Goal: Task Accomplishment & Management: Manage account settings

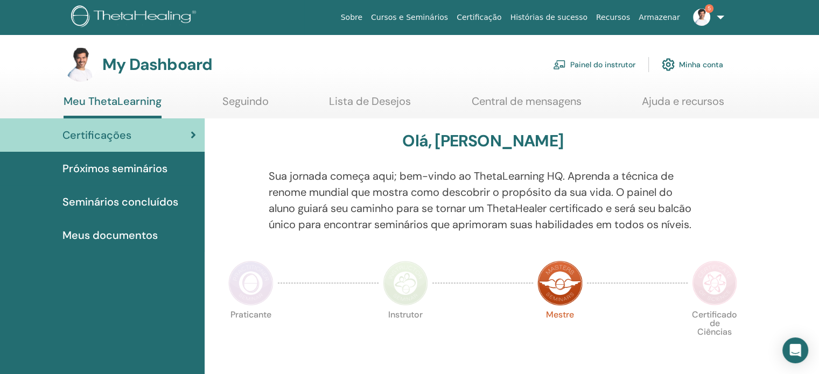
click at [579, 61] on link "Painel do instrutor" at bounding box center [594, 65] width 82 height 24
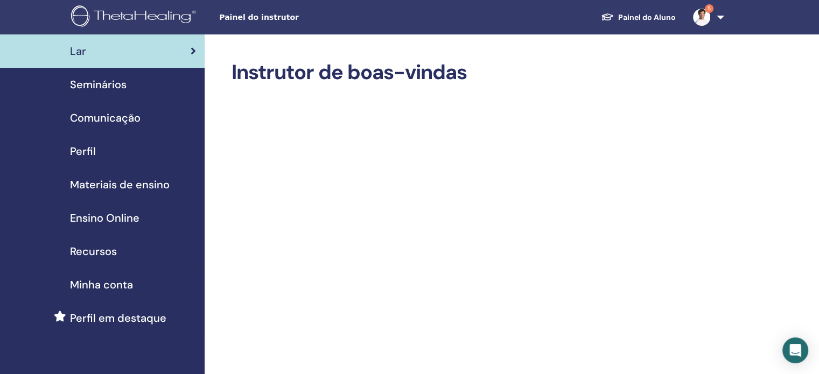
click at [101, 79] on span "Seminários" at bounding box center [98, 85] width 57 height 16
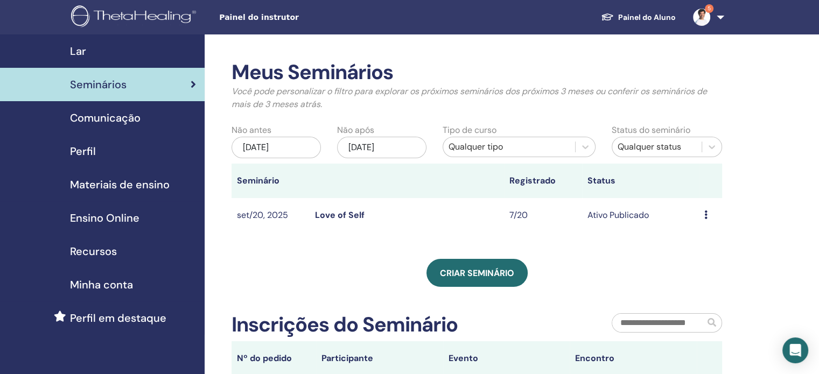
click at [347, 215] on link "Love of Self" at bounding box center [340, 215] width 50 height 11
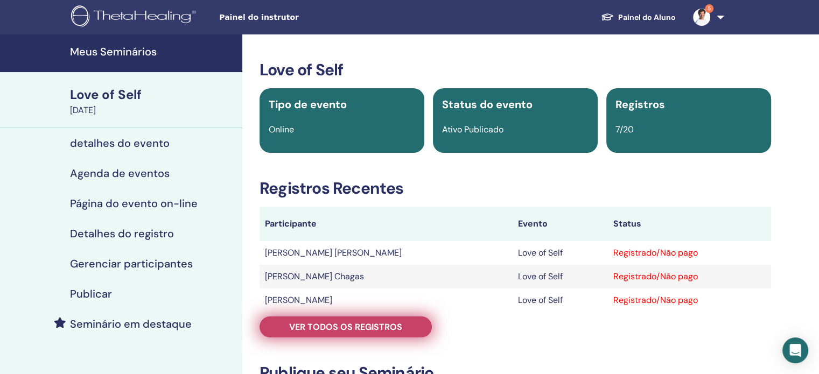
click at [367, 325] on span "Ver todos os registros" at bounding box center [345, 327] width 113 height 11
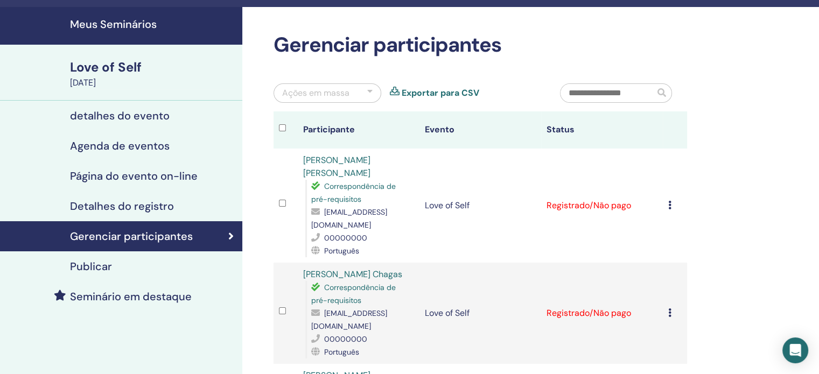
scroll to position [54, 0]
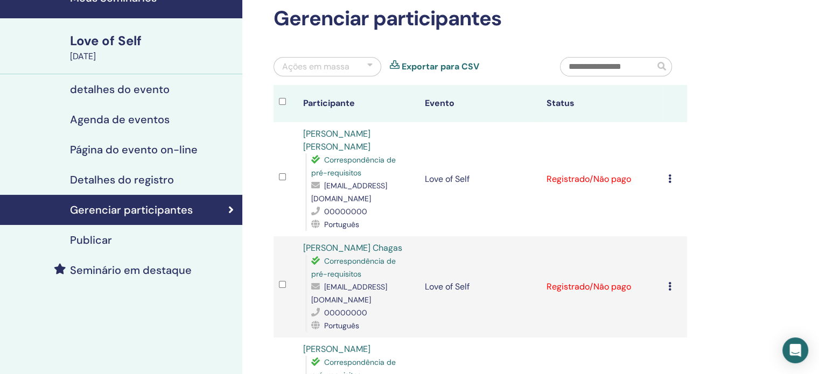
click at [670, 175] on icon at bounding box center [670, 179] width 3 height 9
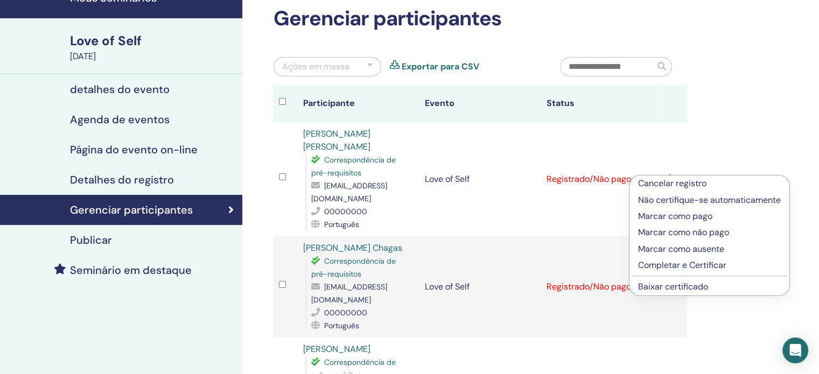
click at [677, 264] on p "Completar e Certificar" at bounding box center [709, 265] width 143 height 13
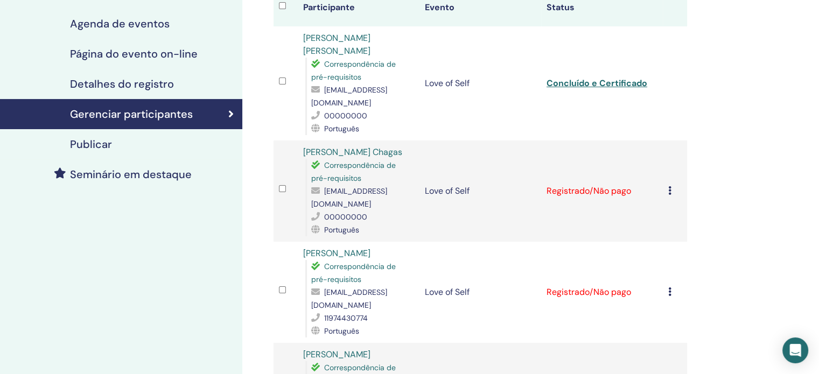
scroll to position [162, 0]
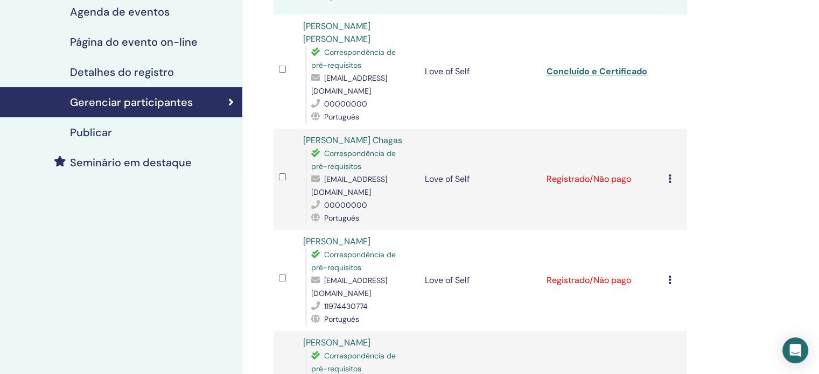
click at [671, 175] on icon at bounding box center [670, 179] width 3 height 9
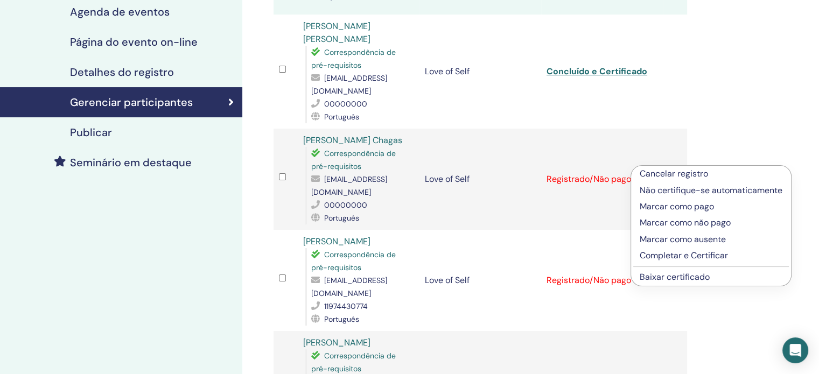
click at [675, 257] on p "Completar e Certificar" at bounding box center [711, 255] width 143 height 13
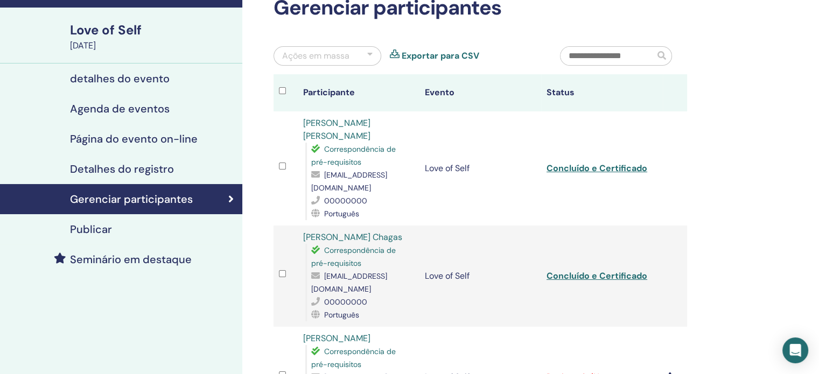
scroll to position [216, 0]
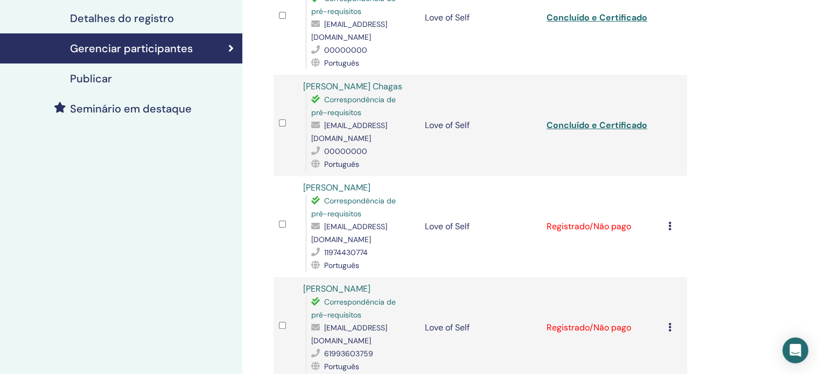
click at [669, 222] on icon at bounding box center [670, 226] width 3 height 9
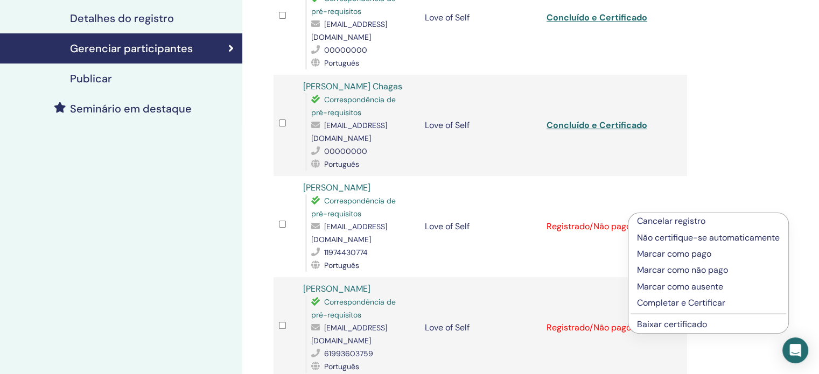
click at [666, 303] on p "Completar e Certificar" at bounding box center [708, 303] width 143 height 13
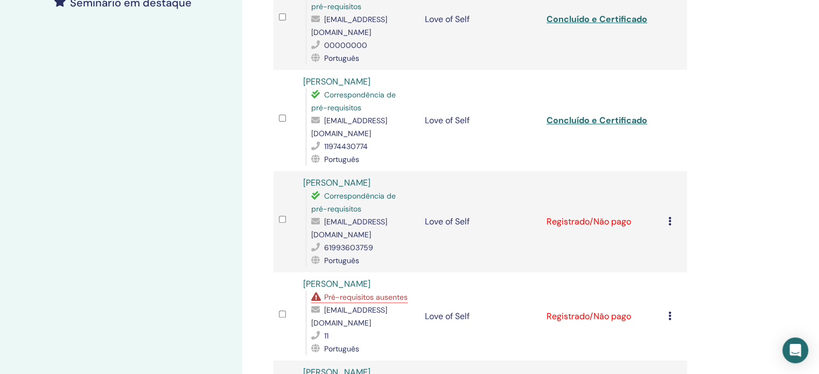
scroll to position [377, 0]
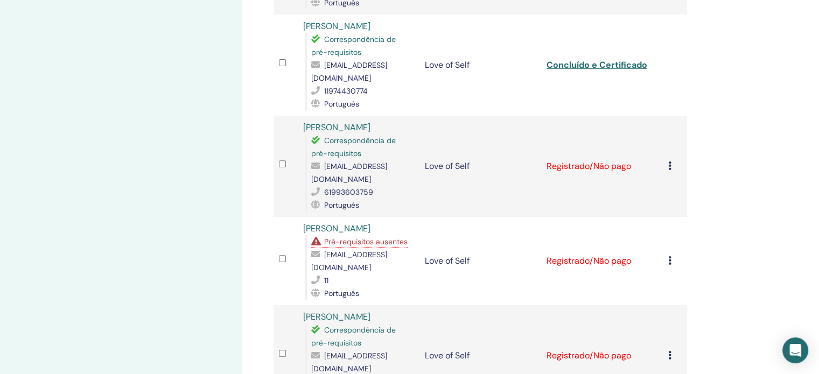
click at [670, 256] on icon at bounding box center [670, 260] width 3 height 9
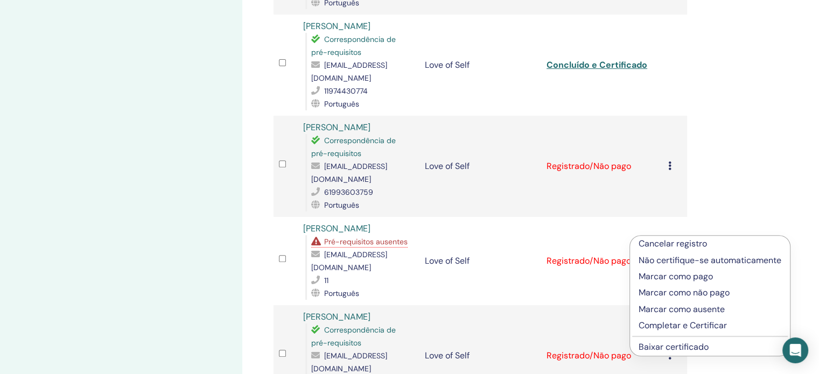
click at [666, 324] on p "Completar e Certificar" at bounding box center [710, 325] width 143 height 13
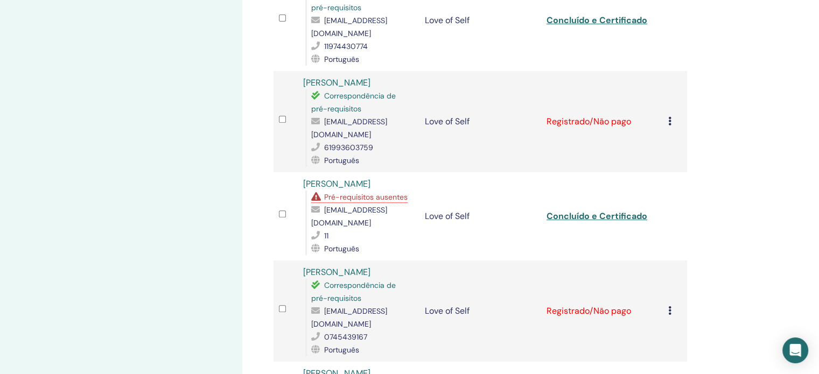
scroll to position [485, 0]
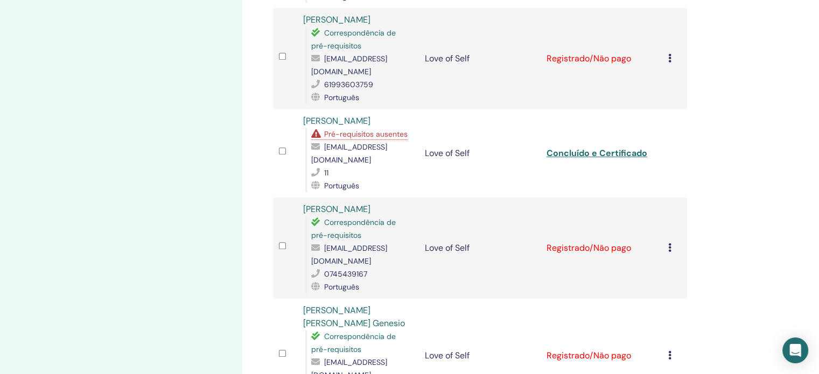
click at [669, 244] on icon at bounding box center [670, 248] width 3 height 9
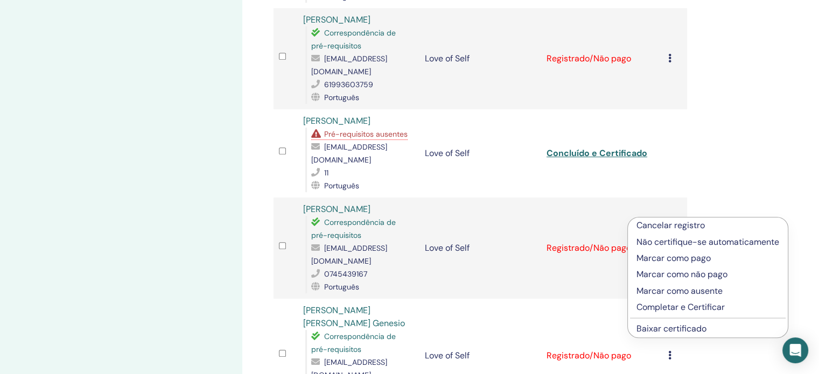
click at [672, 305] on p "Completar e Certificar" at bounding box center [708, 307] width 143 height 13
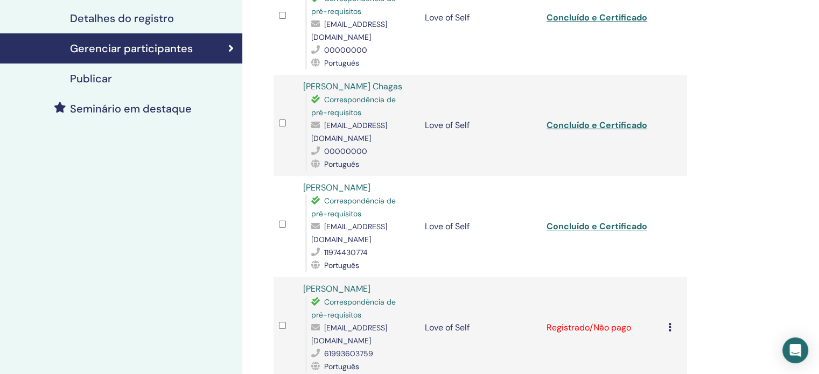
scroll to position [323, 0]
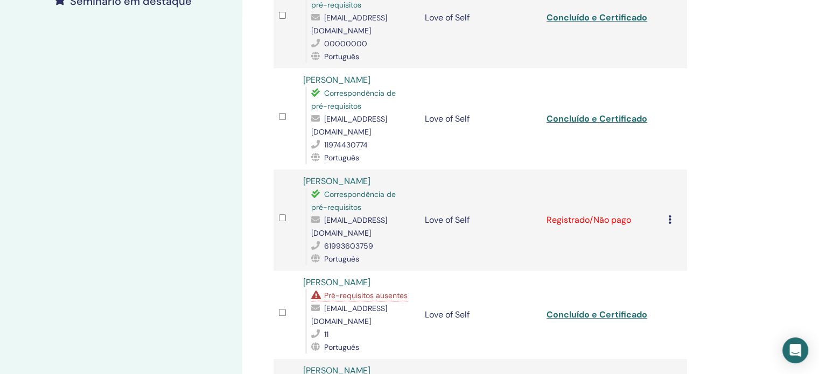
click at [669, 216] on icon at bounding box center [670, 220] width 3 height 9
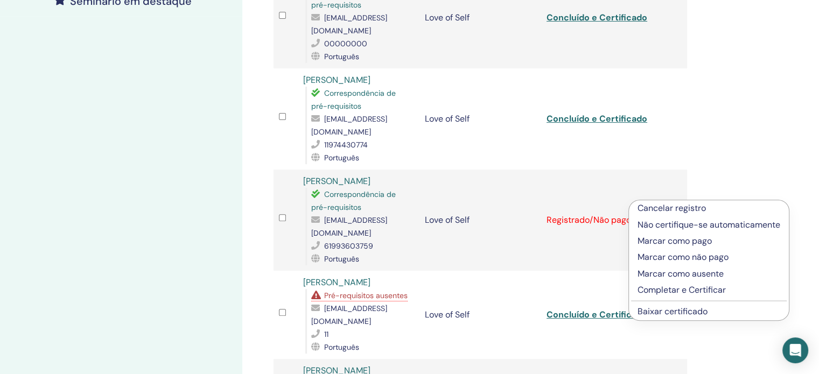
click at [666, 288] on p "Completar e Certificar" at bounding box center [709, 290] width 143 height 13
